Goal: Task Accomplishment & Management: Use online tool/utility

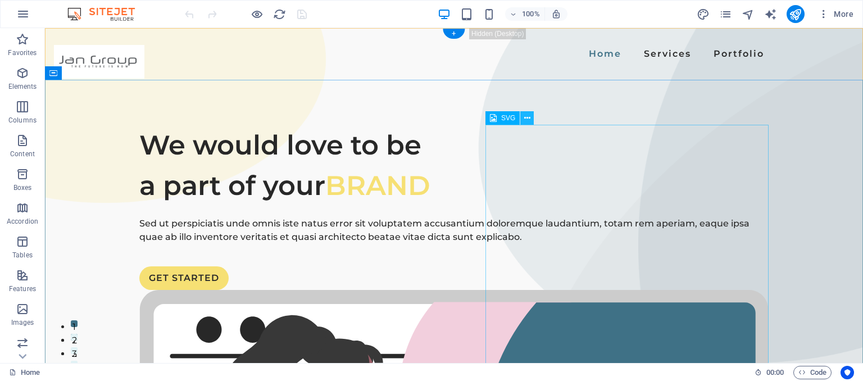
click at [527, 119] on icon at bounding box center [527, 118] width 6 height 12
drag, startPoint x: 528, startPoint y: 118, endPoint x: 462, endPoint y: 83, distance: 75.1
click at [528, 118] on icon at bounding box center [527, 118] width 6 height 12
click at [493, 122] on icon at bounding box center [493, 117] width 7 height 13
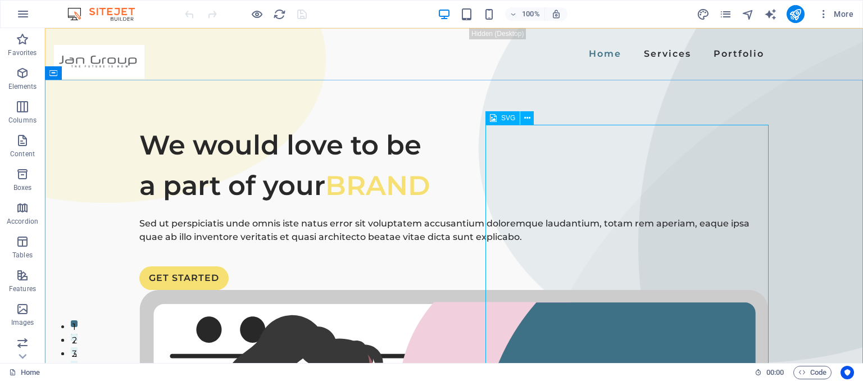
select select "xMidYMid"
select select "%"
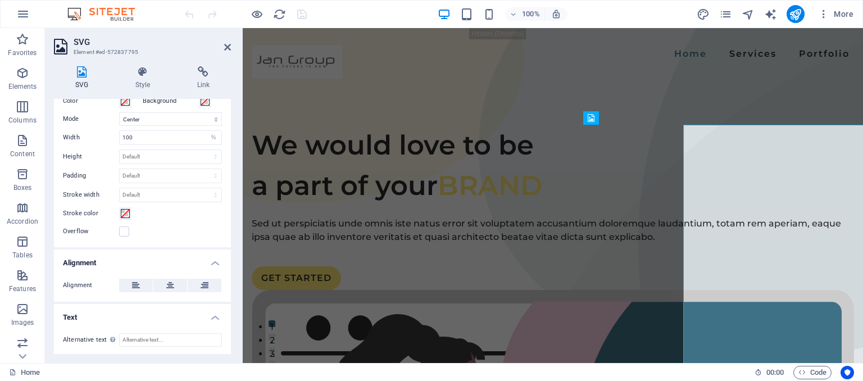
click at [365, 206] on div "We would love to be a part of your BRAND" at bounding box center [553, 165] width 602 height 81
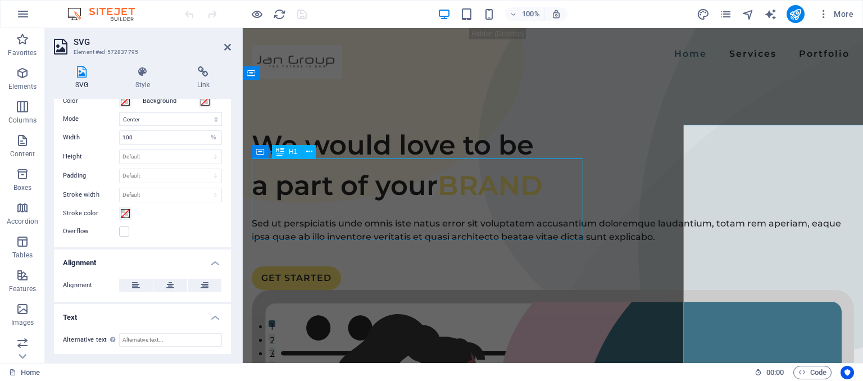
click at [294, 179] on div "We would love to be a part of your BRAND" at bounding box center [553, 165] width 602 height 81
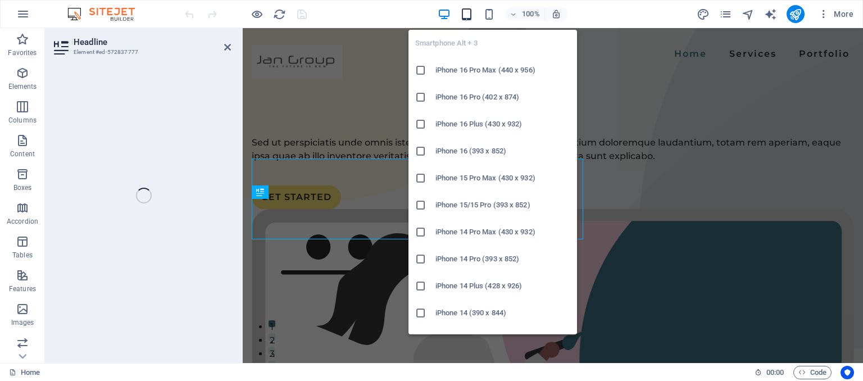
click at [468, 13] on icon "button" at bounding box center [466, 14] width 13 height 13
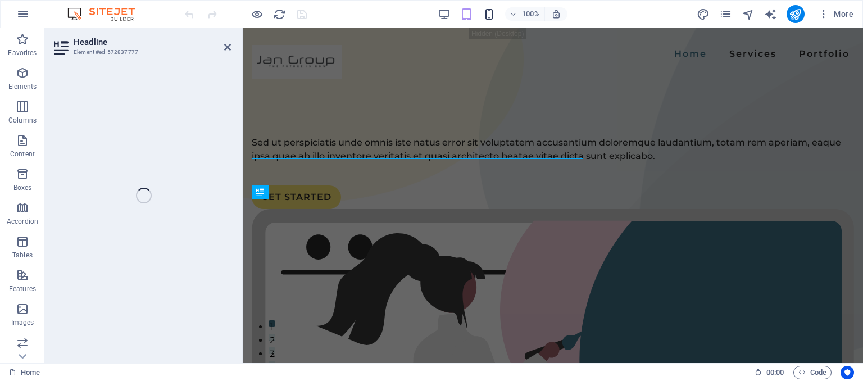
drag, startPoint x: 468, startPoint y: 13, endPoint x: 492, endPoint y: 15, distance: 23.7
click at [492, 15] on div "100%" at bounding box center [503, 14] width 130 height 18
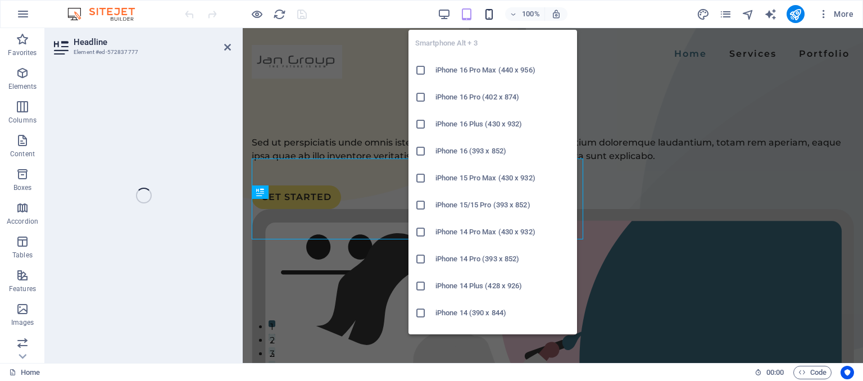
click at [492, 15] on icon "button" at bounding box center [489, 14] width 13 height 13
click at [457, 288] on h6 "iPhone 14 Plus (428 x 926)" at bounding box center [502, 285] width 135 height 13
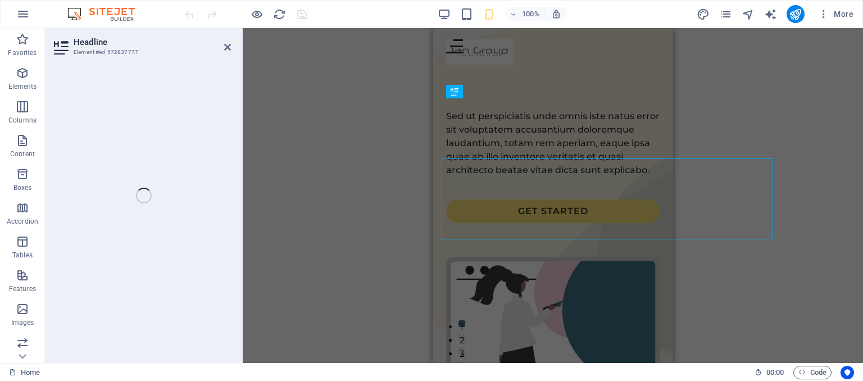
click at [418, 285] on div "H1 Banner Container Container Banner Menu Bar SVG Container Text Spacer Button …" at bounding box center [553, 195] width 620 height 335
